Goal: Task Accomplishment & Management: Manage account settings

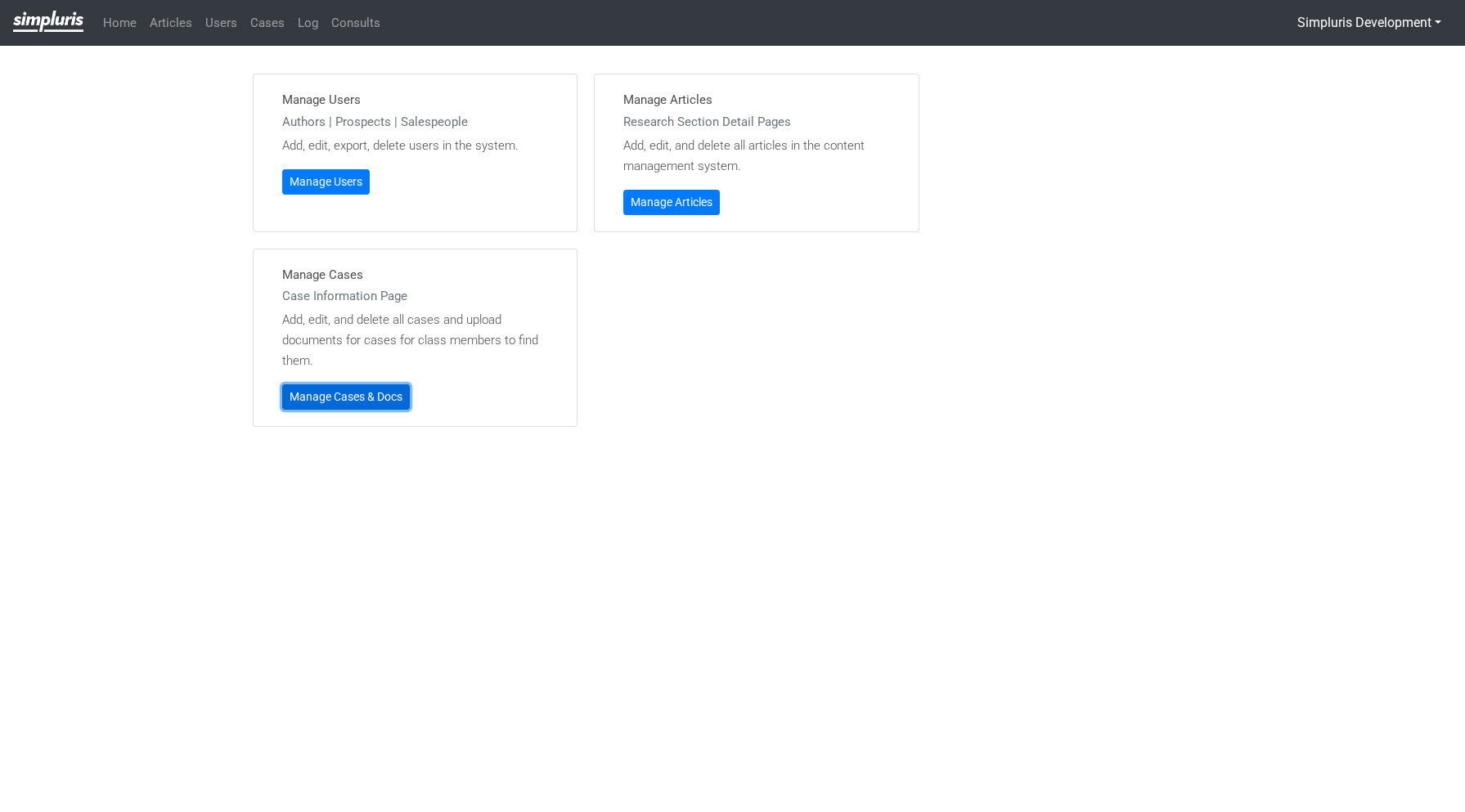
click at [335, 402] on link "Manage Cases & Docs" at bounding box center [346, 397] width 128 height 25
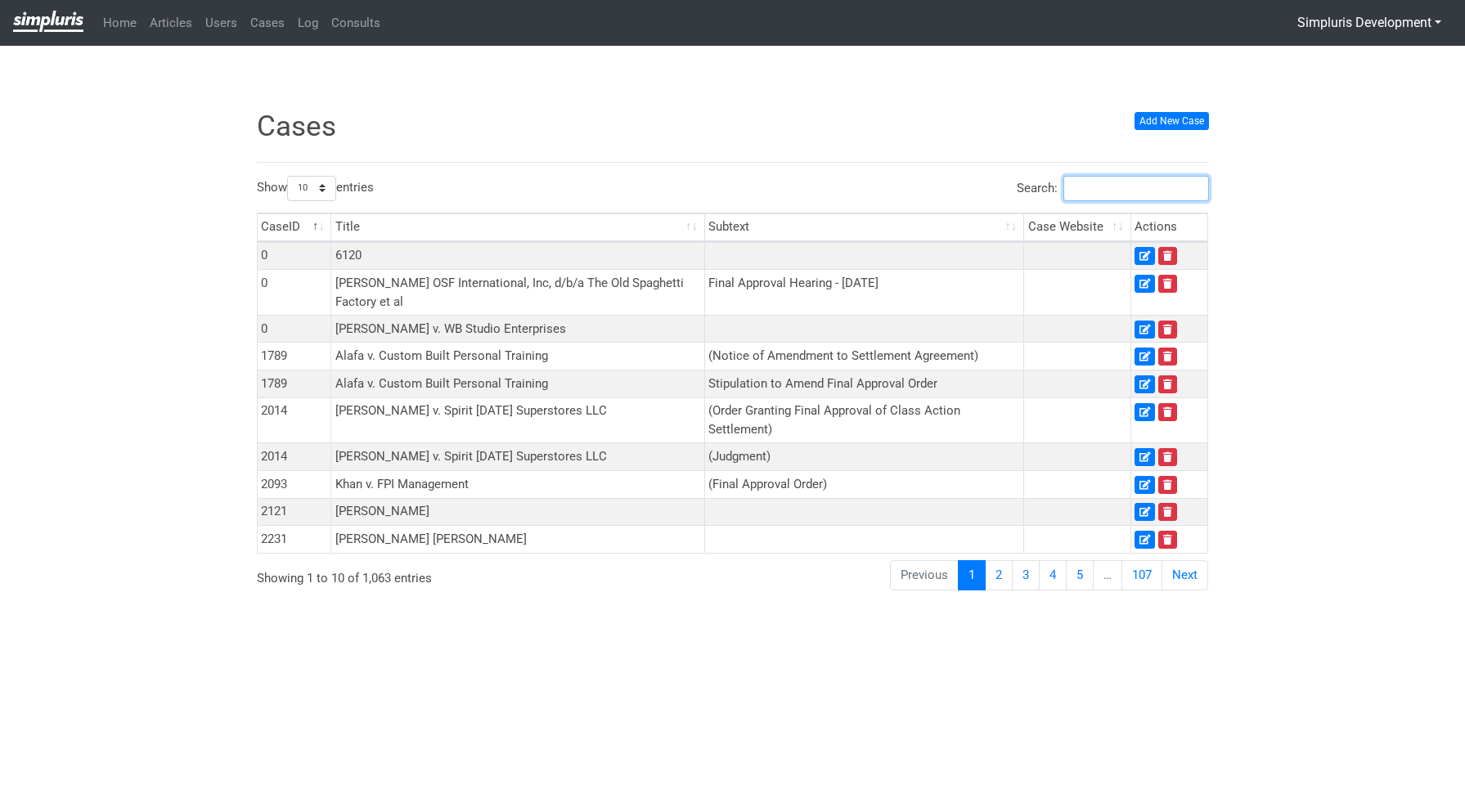
click at [1167, 189] on input "Search:" at bounding box center [1136, 188] width 145 height 25
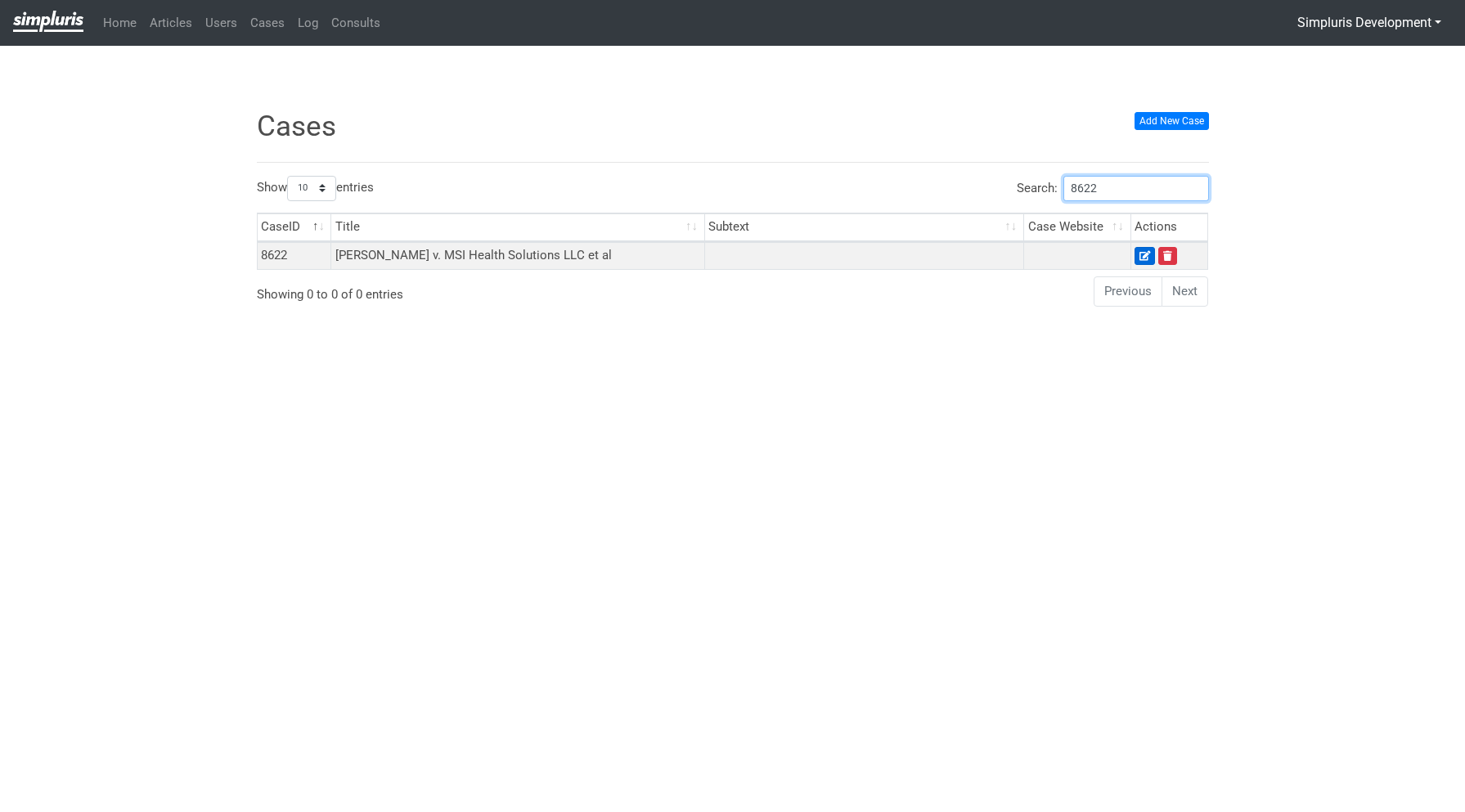
type input "8622"
click at [1144, 259] on icon at bounding box center [1144, 256] width 10 height 9
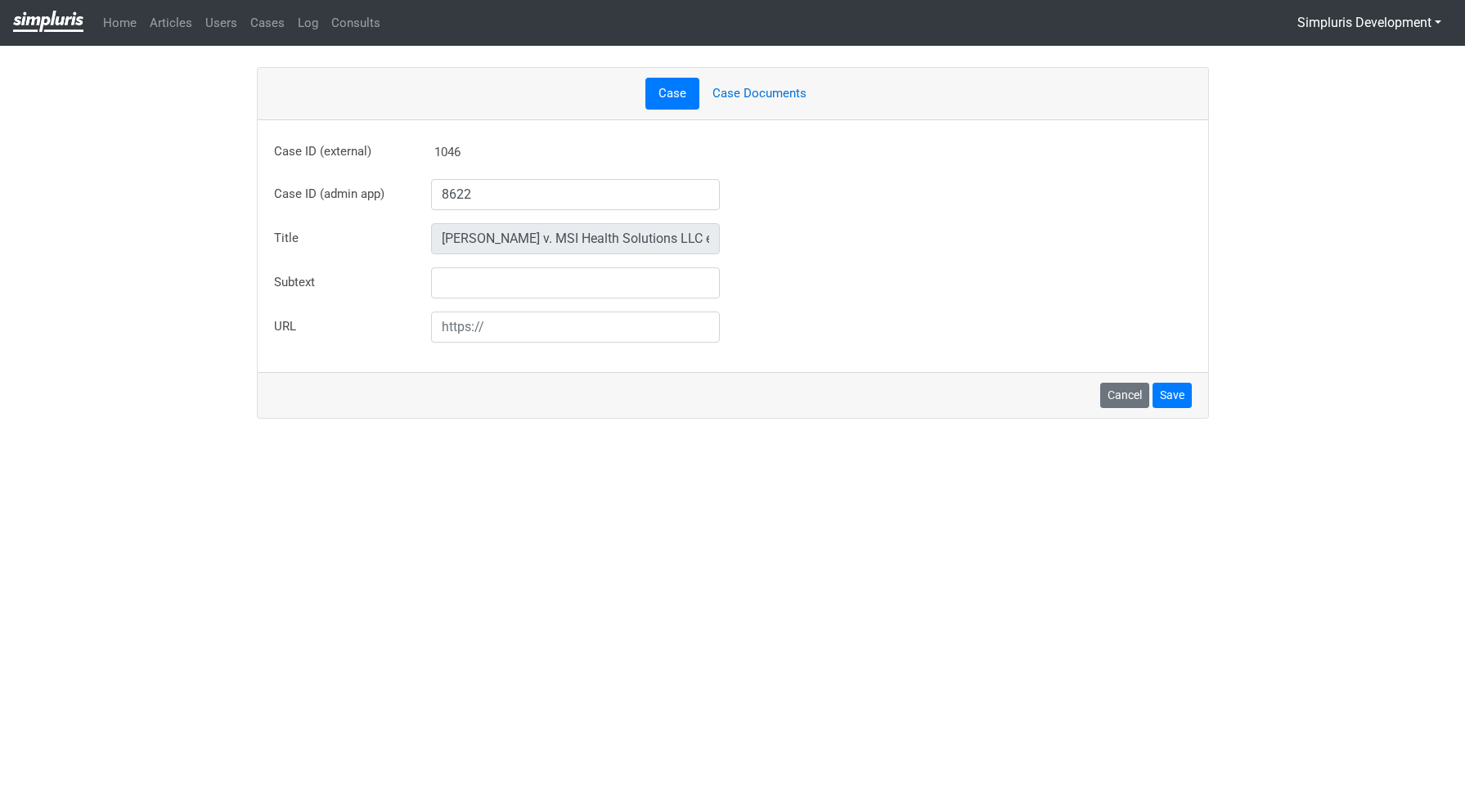
click at [753, 98] on link "Case Documents" at bounding box center [758, 93] width 120 height 32
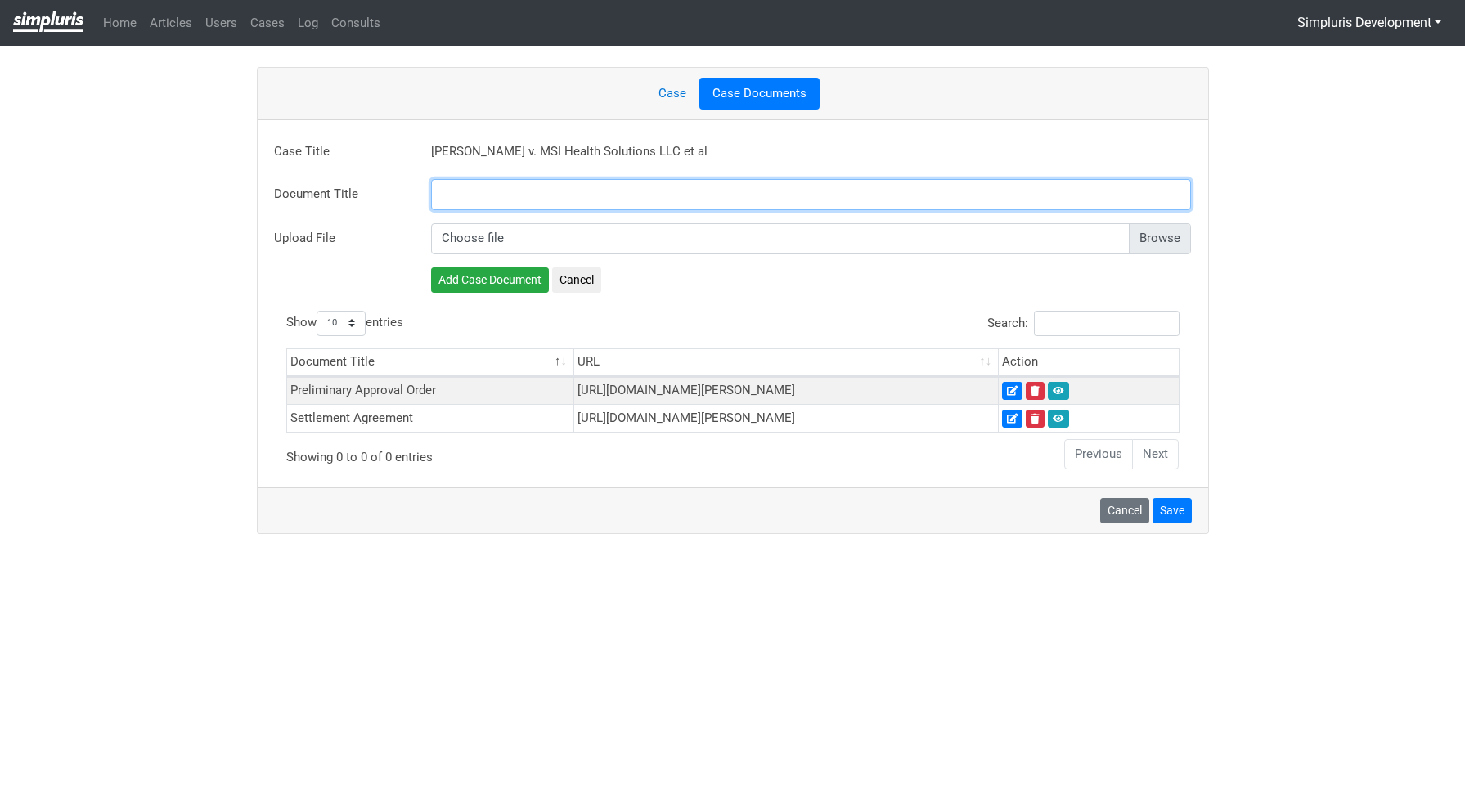
click at [533, 198] on input "text" at bounding box center [810, 195] width 760 height 31
paste input "Final Judgment"
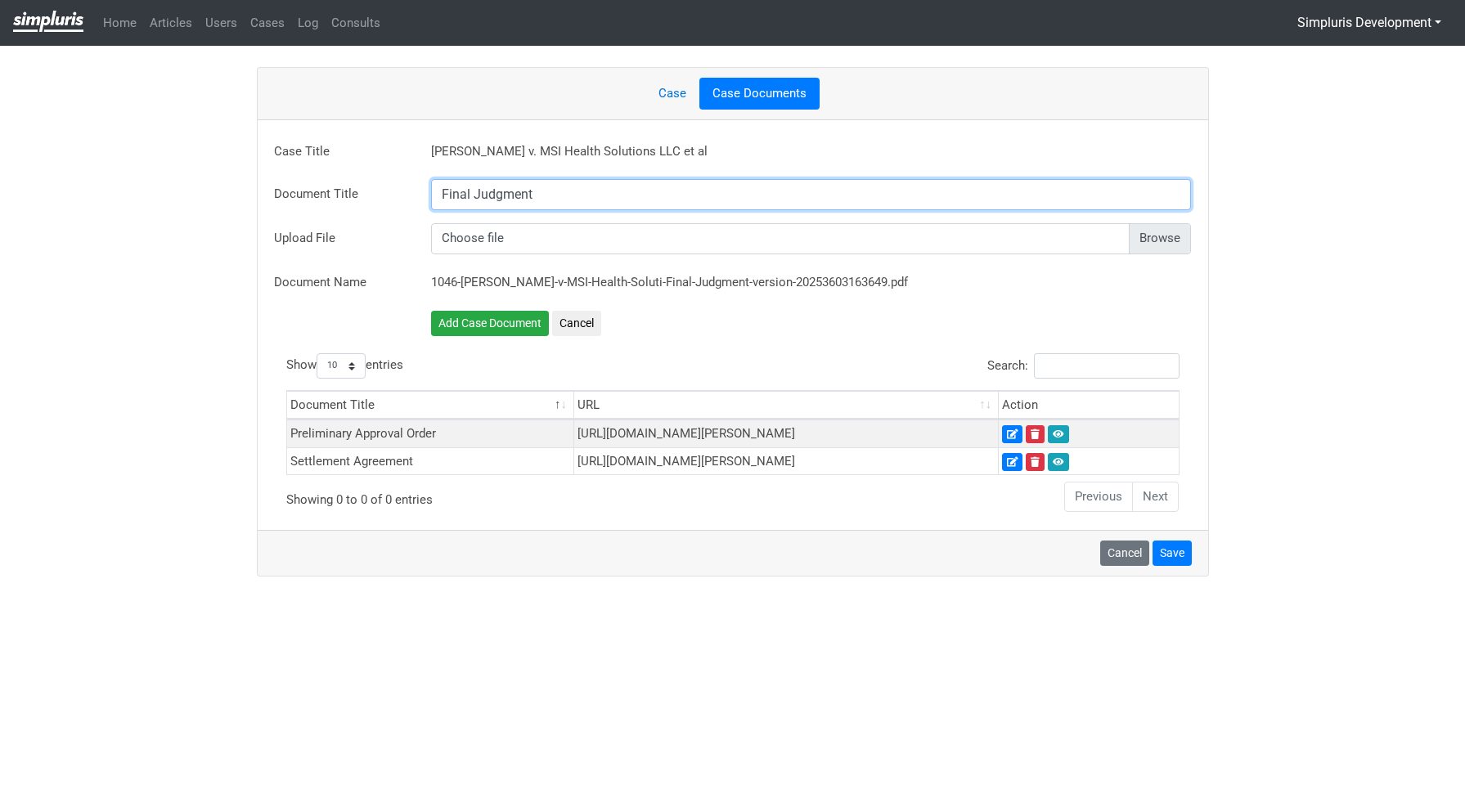
type input "Final Judgment"
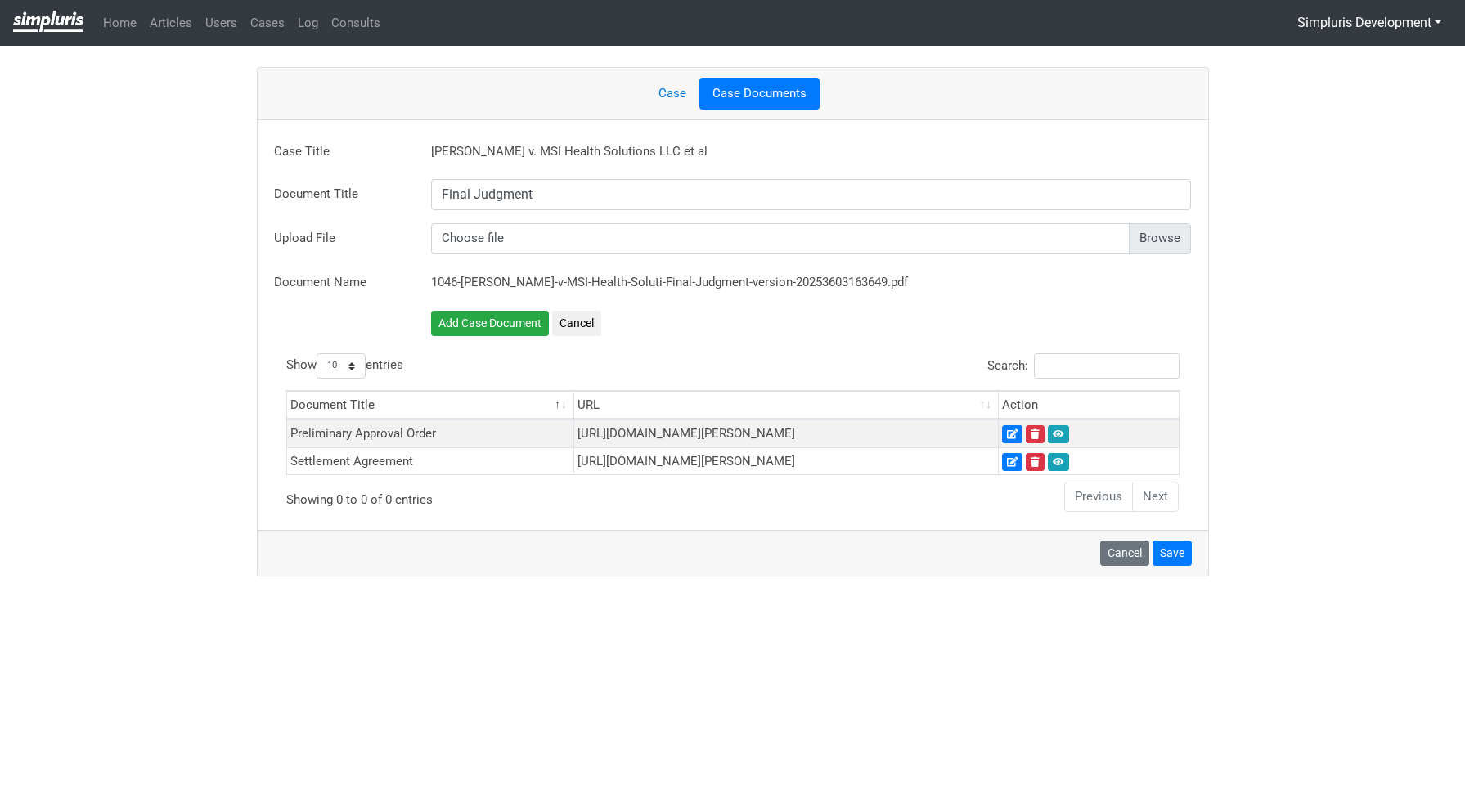
click at [1155, 245] on input "file" at bounding box center [810, 238] width 760 height 31
type input "C:\fakepath\2025-09-30 - Nevels - Final Judgment.pdf"
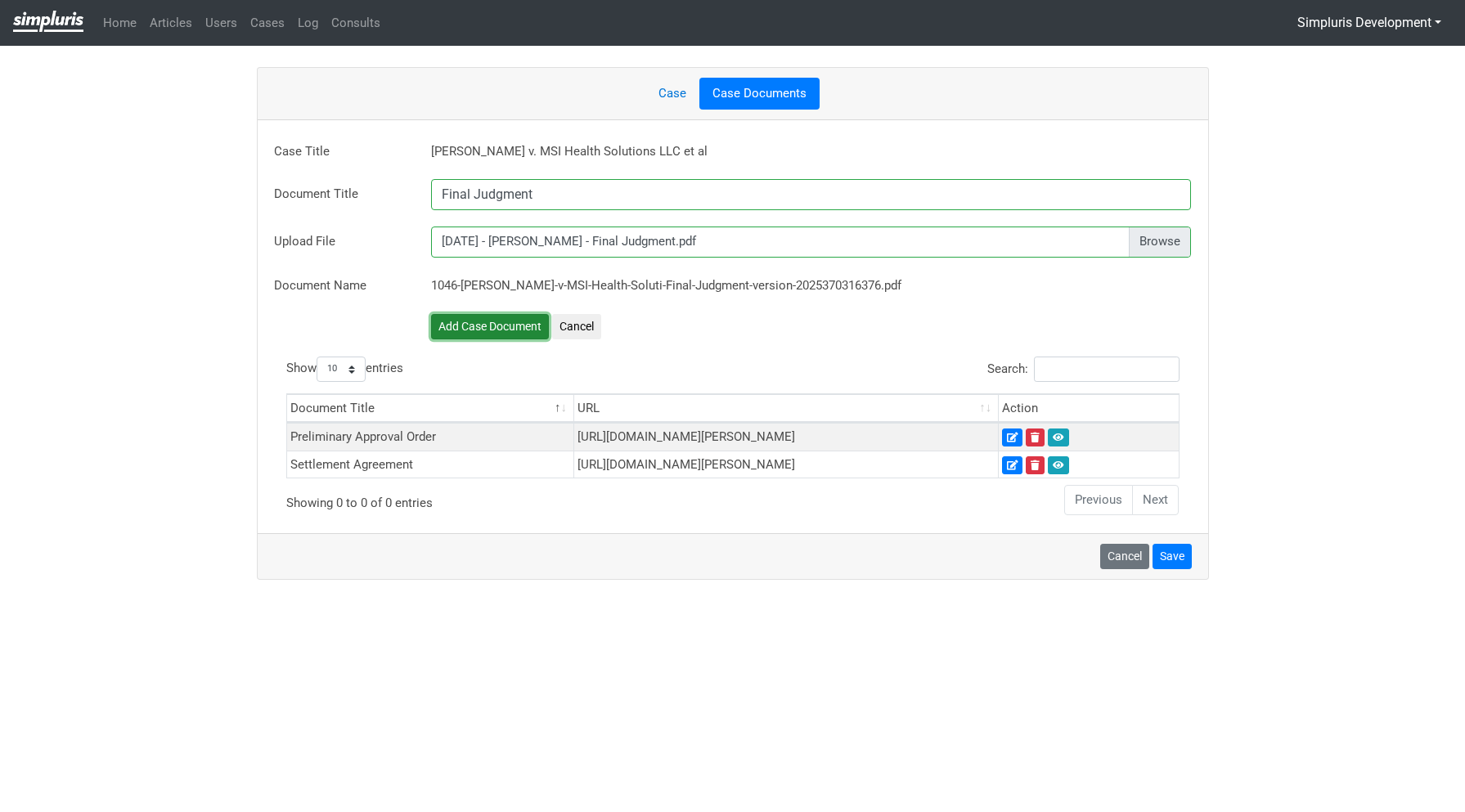
click at [478, 318] on button "Add Case Document" at bounding box center [489, 326] width 118 height 25
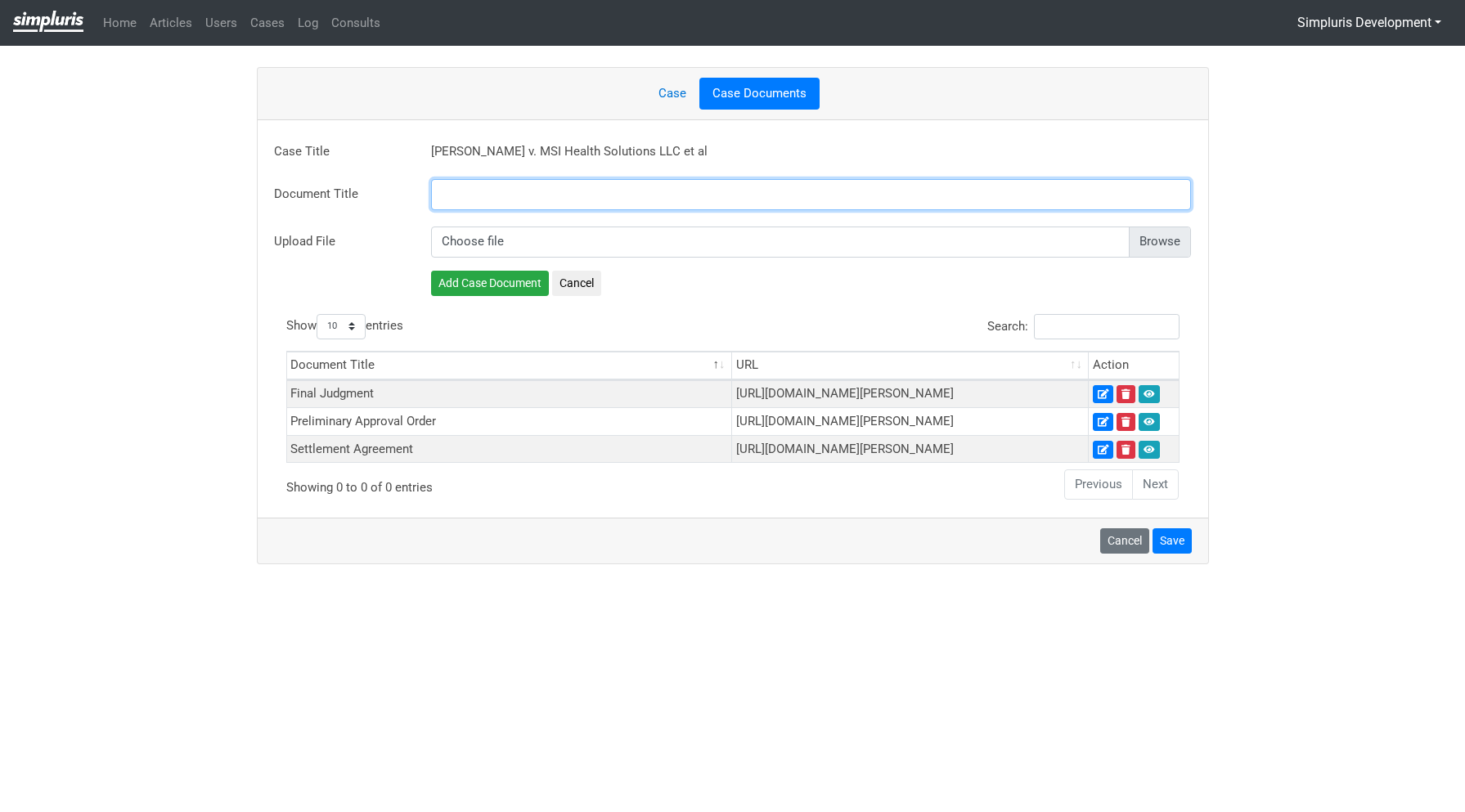
click at [473, 186] on input "text" at bounding box center [810, 195] width 760 height 31
paste input "Minute Order Re Final Approval"
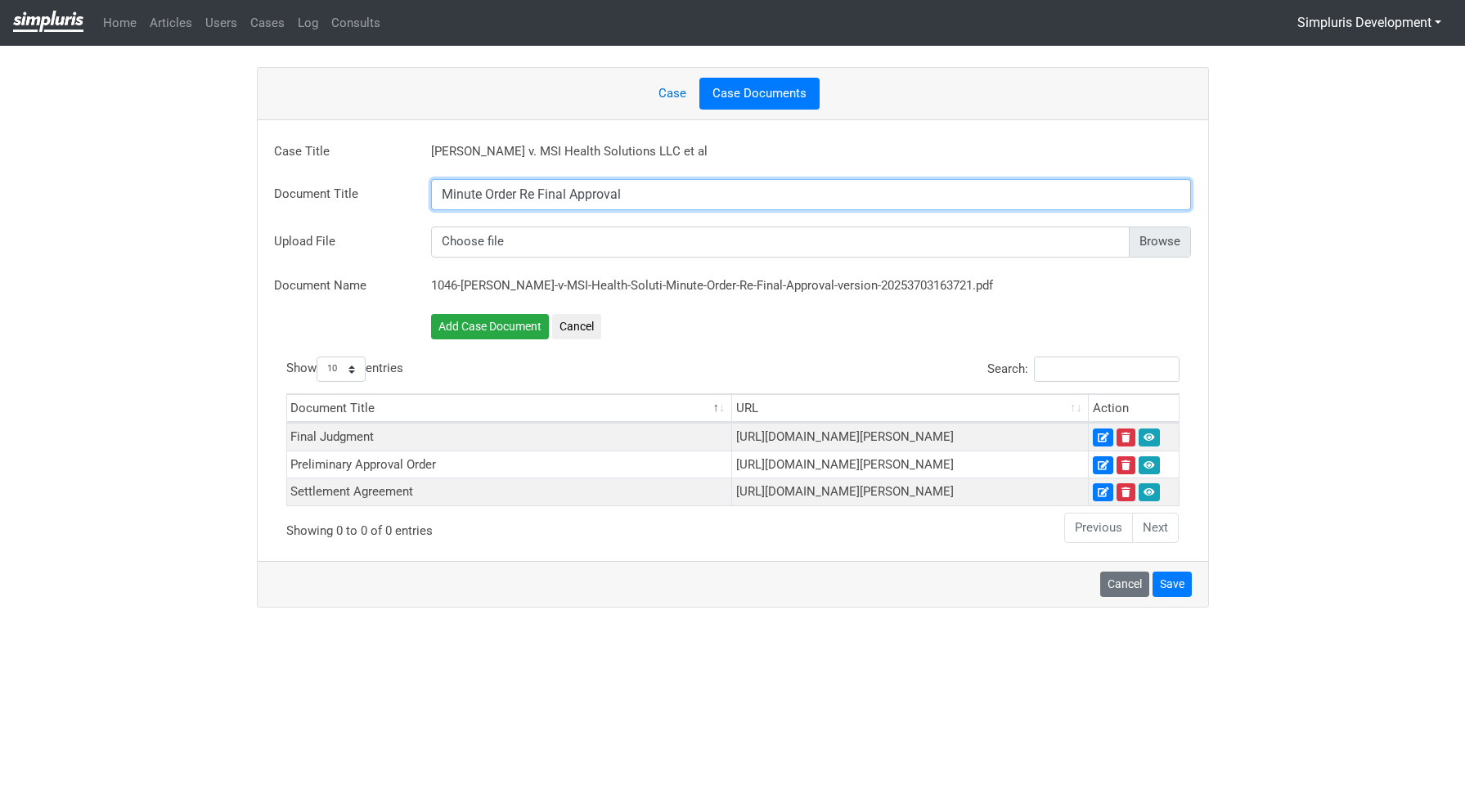
type input "Minute Order Re Final Approval"
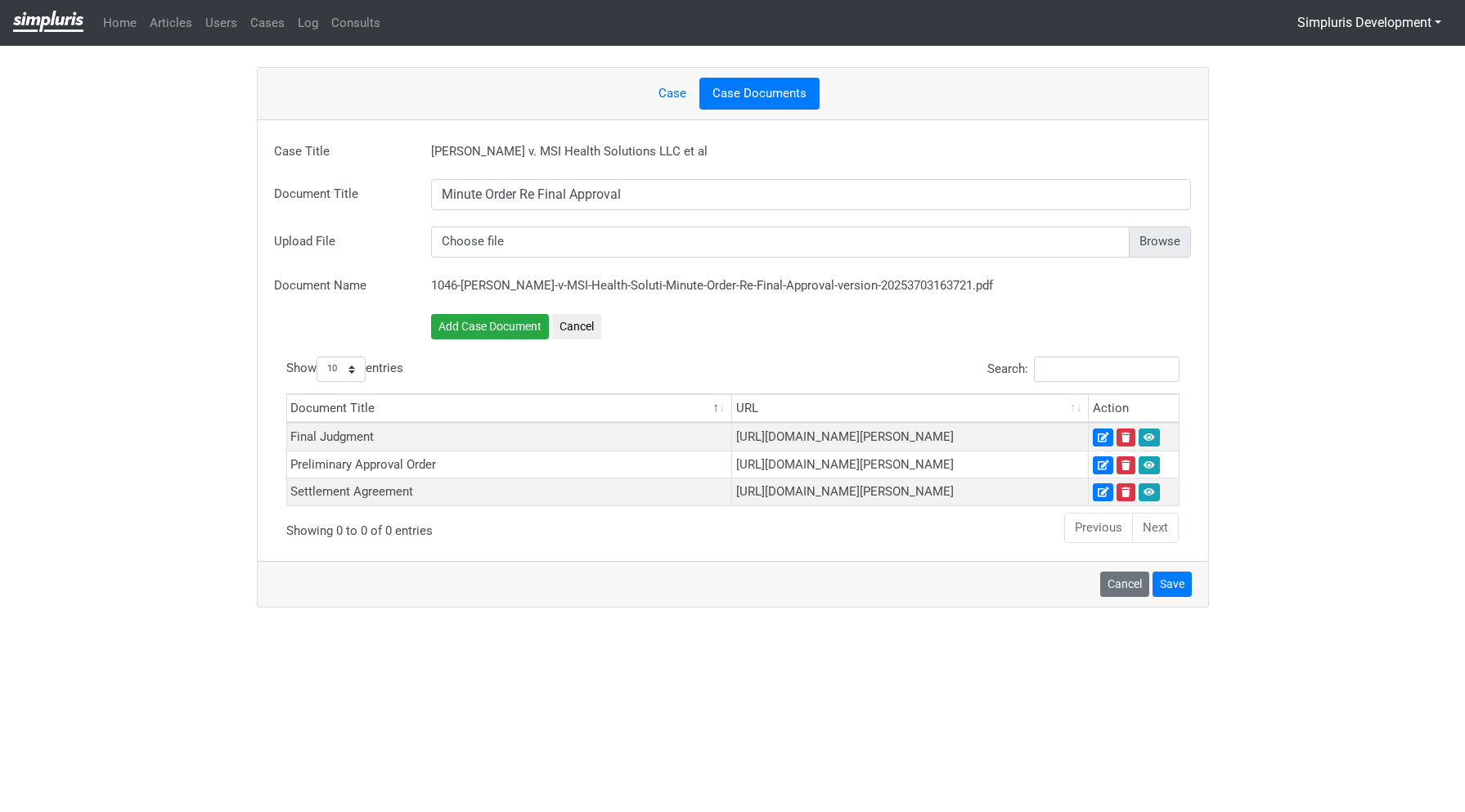
click at [1153, 247] on input "file" at bounding box center [810, 242] width 760 height 31
type input "C:\fakepath\2025-09-30 - Nevels - Minute Order Re Final Approval.pdf"
click at [496, 326] on button "Add Case Document" at bounding box center [489, 326] width 118 height 25
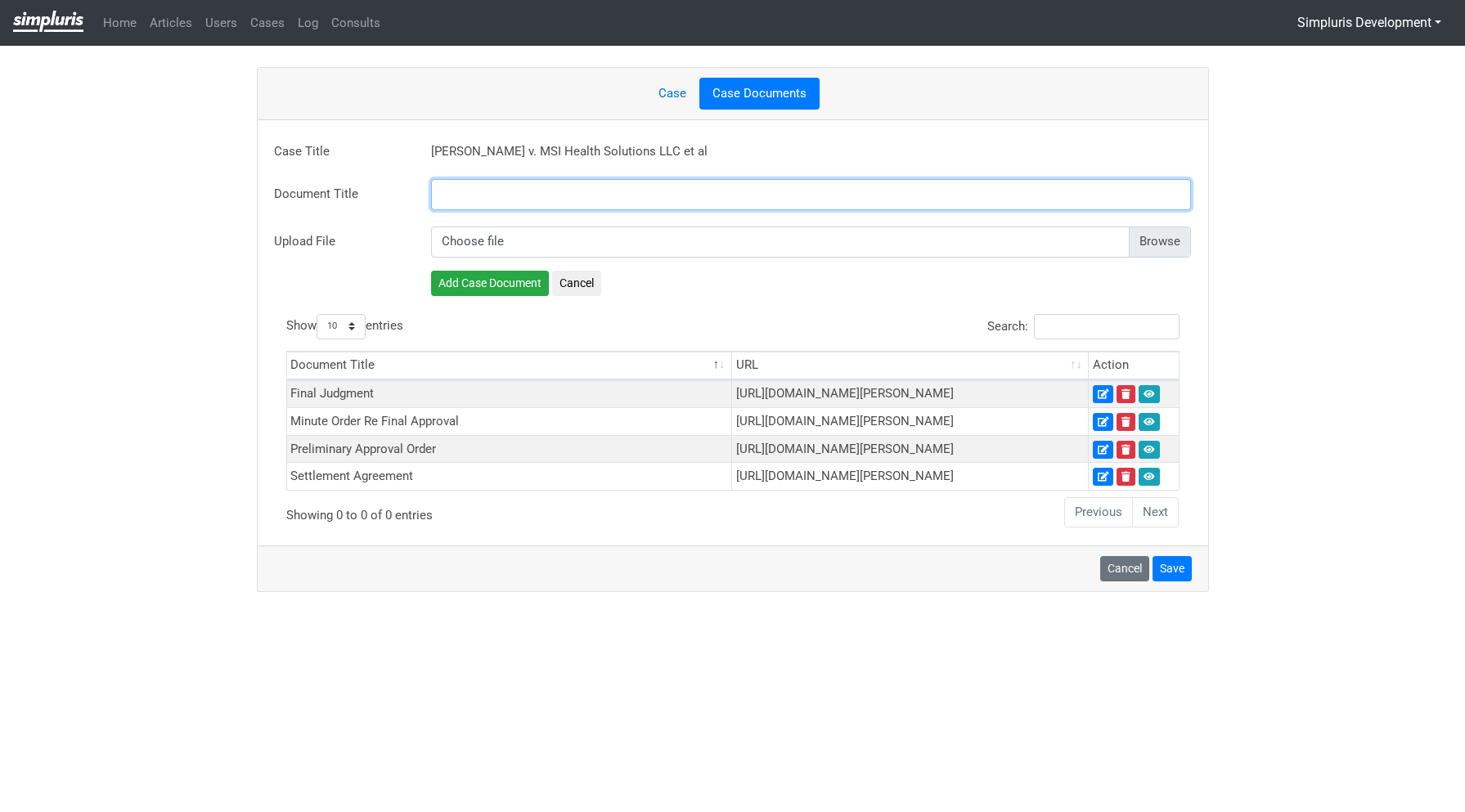
click at [508, 180] on input "text" at bounding box center [810, 195] width 760 height 31
paste input "Order Granting Approval"
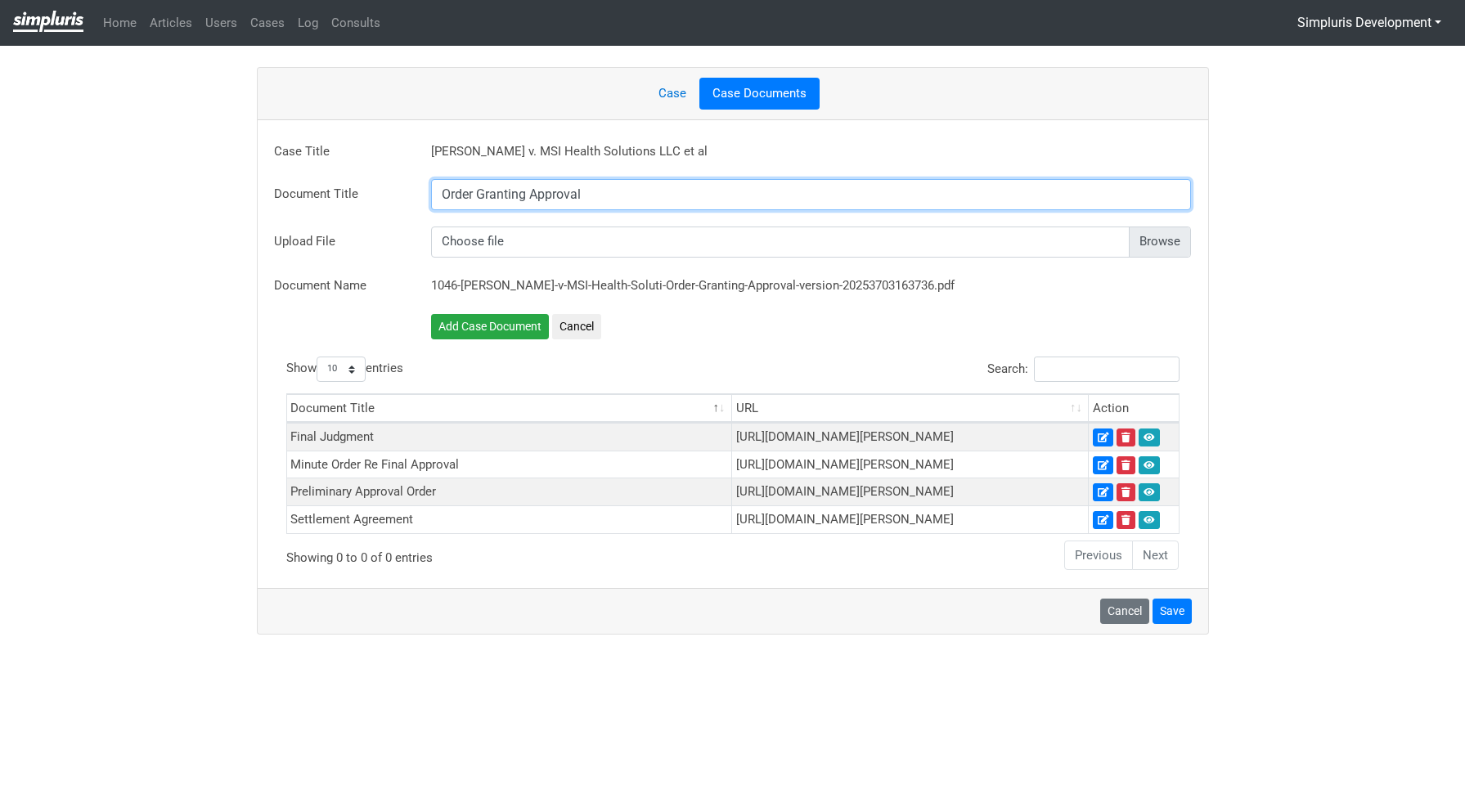
type input "Order Granting Approval"
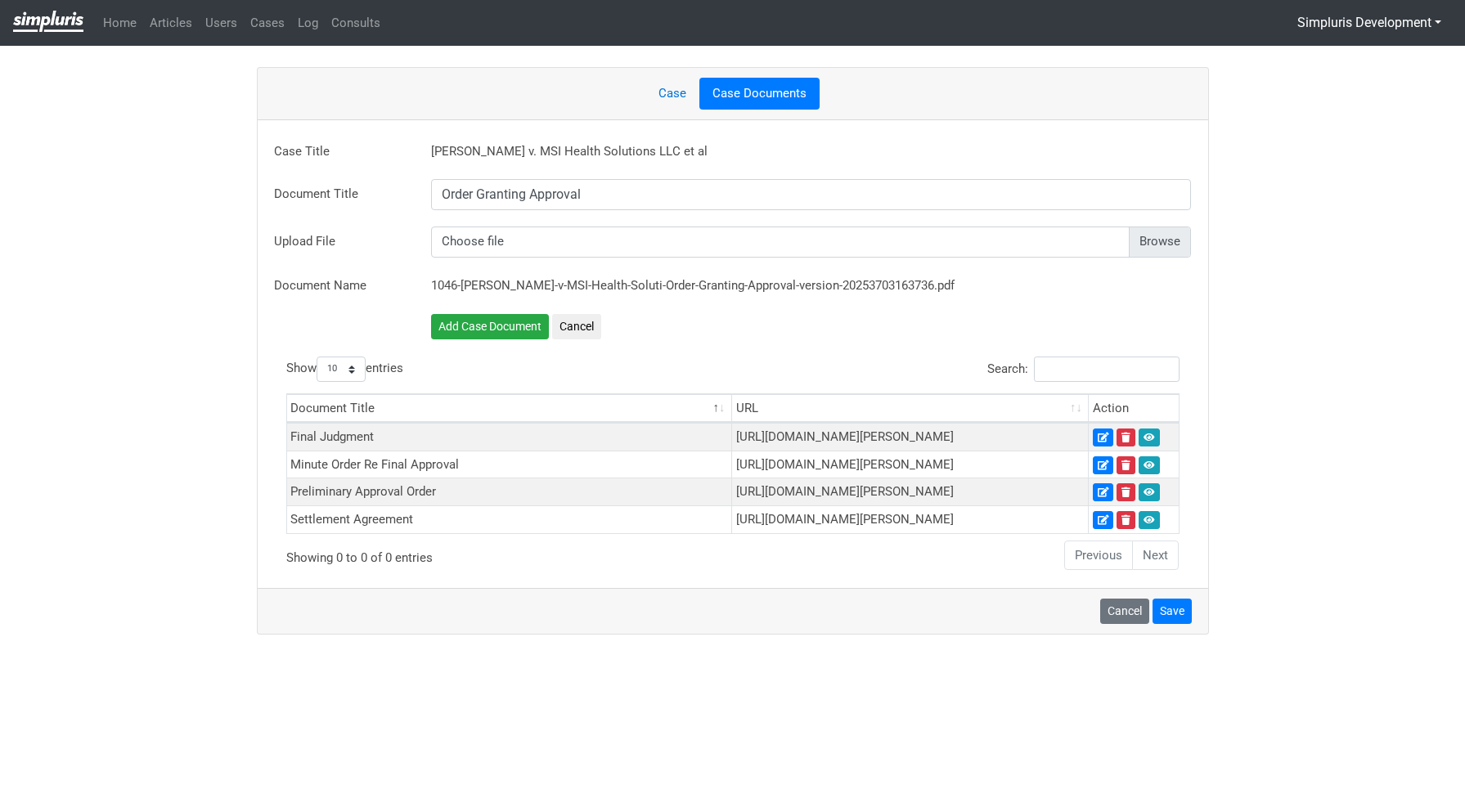
click at [1171, 233] on input "file" at bounding box center [810, 242] width 760 height 31
type input "C:\fakepath\2025-09-30 - Nevels - Order Granting Final Approval.pdf"
click at [424, 329] on div "Add Case Document Cancel" at bounding box center [575, 329] width 314 height 30
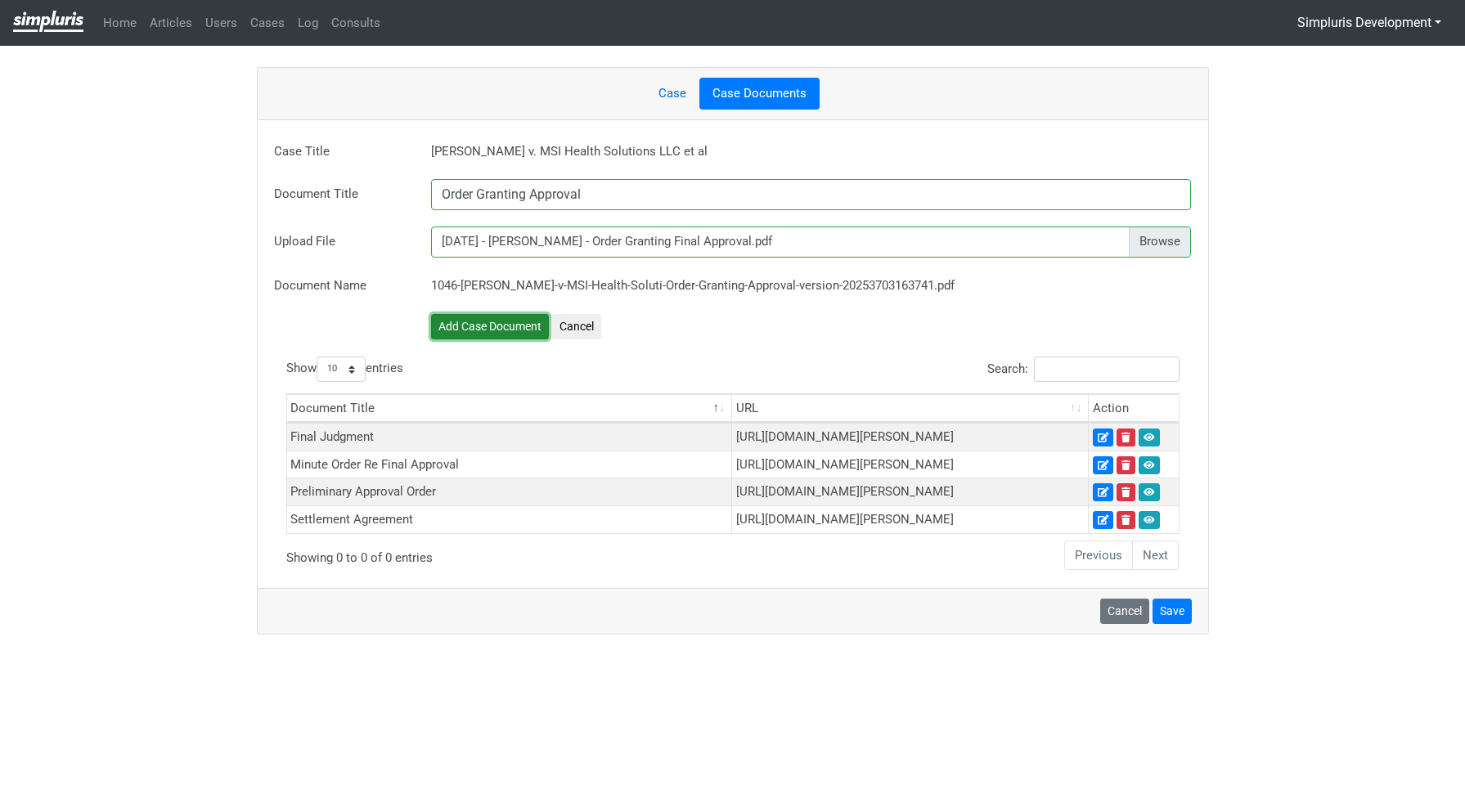
click at [478, 326] on button "Add Case Document" at bounding box center [489, 326] width 118 height 25
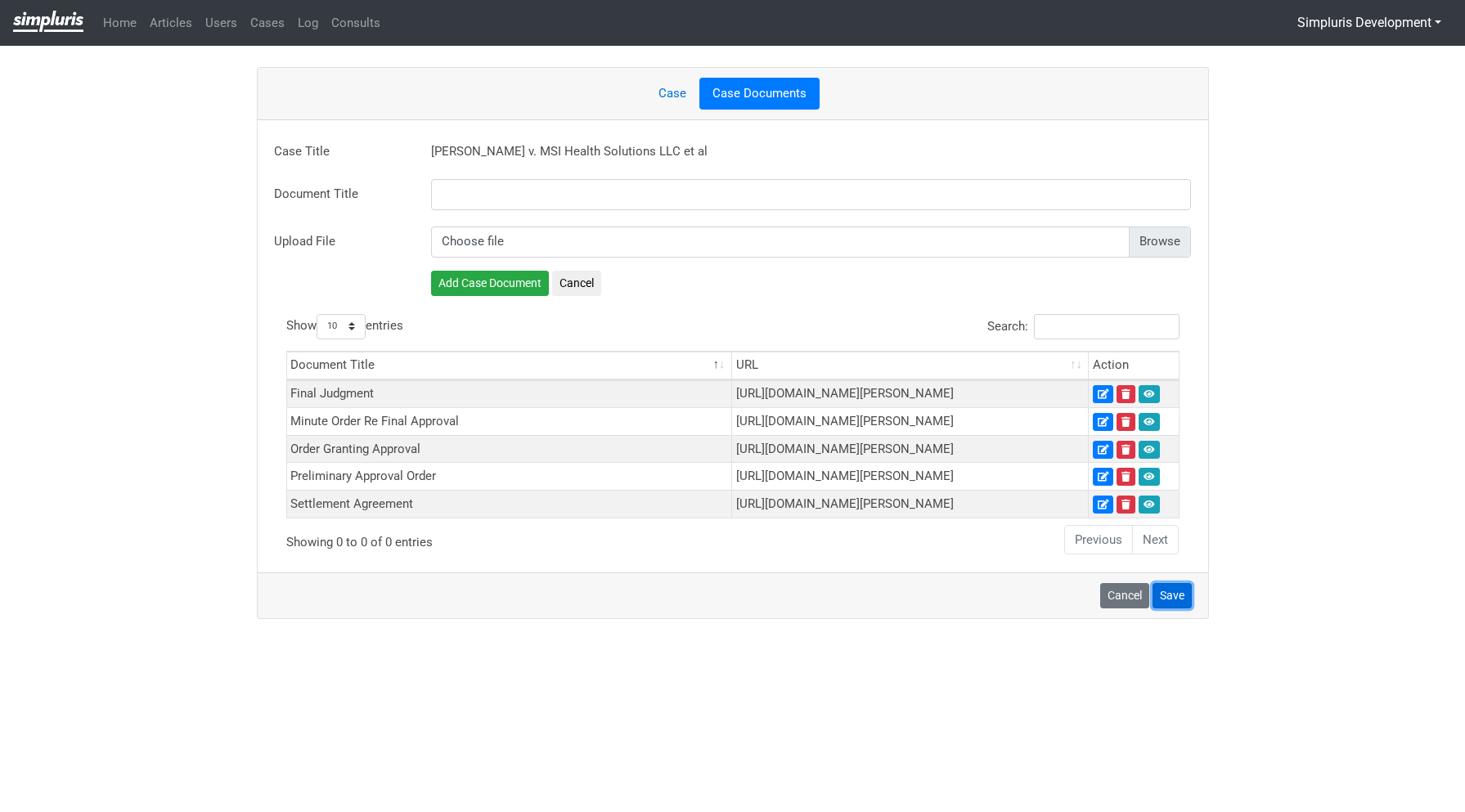
click at [1173, 608] on button "Save" at bounding box center [1172, 595] width 40 height 25
